Goal: Navigation & Orientation: Find specific page/section

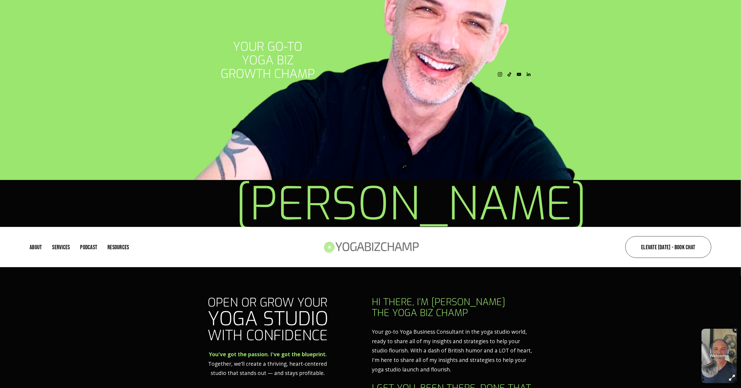
click at [711, 342] on div "button" at bounding box center [719, 353] width 35 height 54
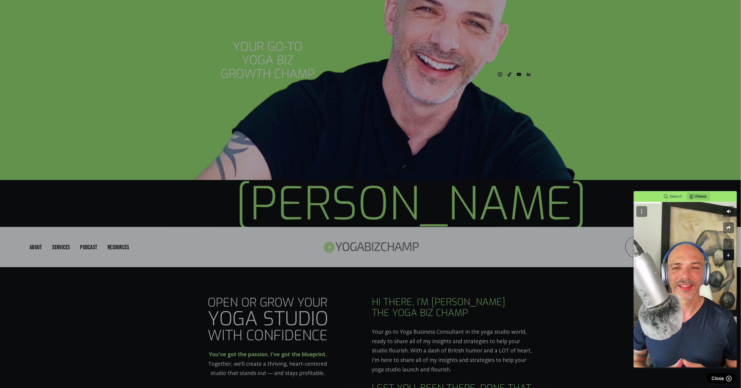
click at [731, 238] on button "button" at bounding box center [728, 238] width 11 height 11
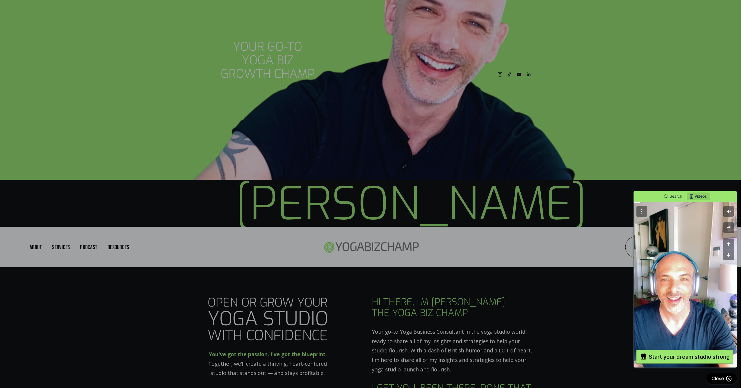
click at [682, 343] on div "Start your dream studio strong" at bounding box center [689, 340] width 81 height 6
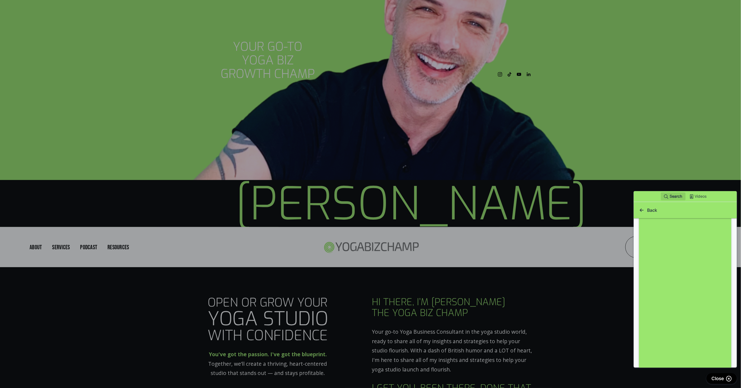
scroll to position [240, 0]
click at [653, 193] on span "Back" at bounding box center [652, 193] width 10 height 5
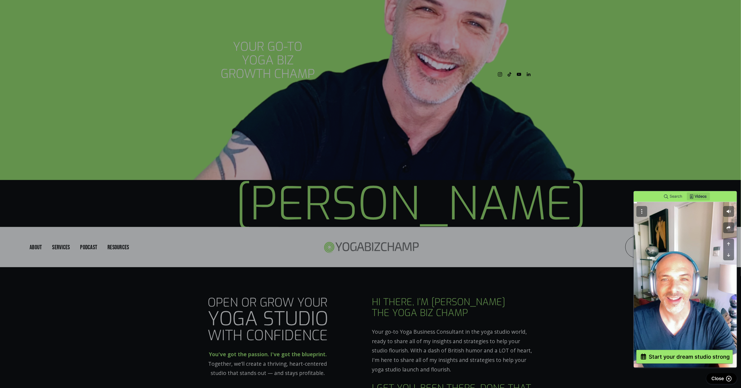
click at [622, 258] on div at bounding box center [370, 291] width 741 height 582
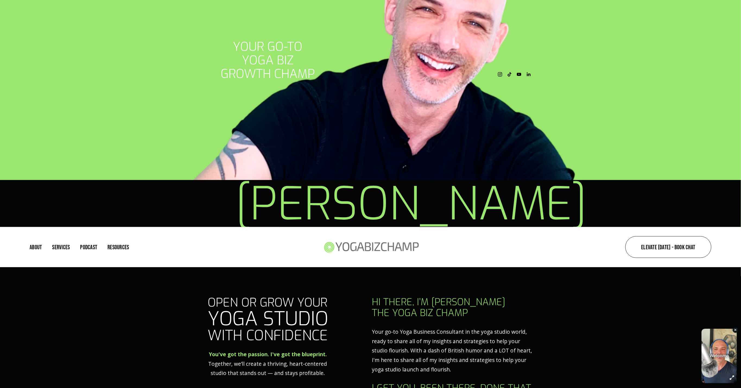
scroll to position [0, 0]
click at [663, 252] on link "Elevate [DATE] - Book Chat" at bounding box center [669, 247] width 86 height 22
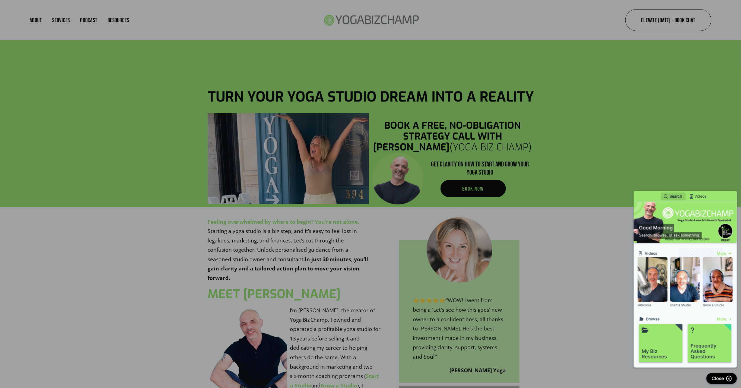
click at [611, 252] on div at bounding box center [370, 291] width 741 height 582
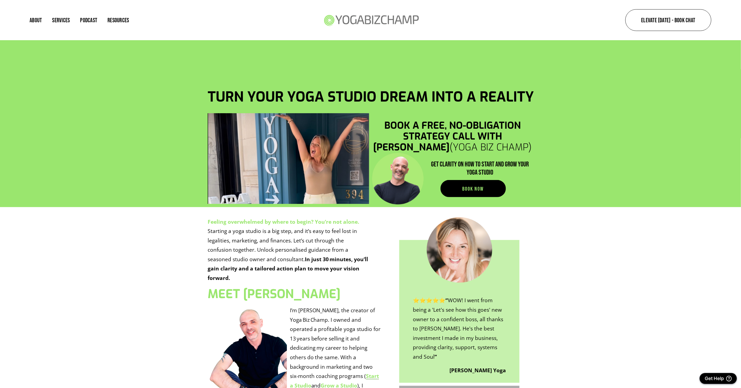
click at [89, 22] on link "Podcast" at bounding box center [88, 19] width 17 height 7
